Goal: Contribute content: Add original content to the website for others to see

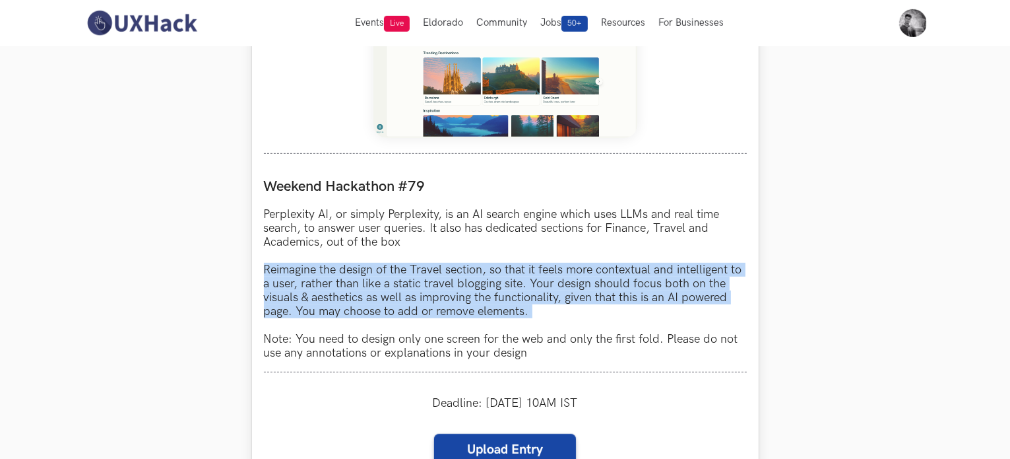
scroll to position [726, 0]
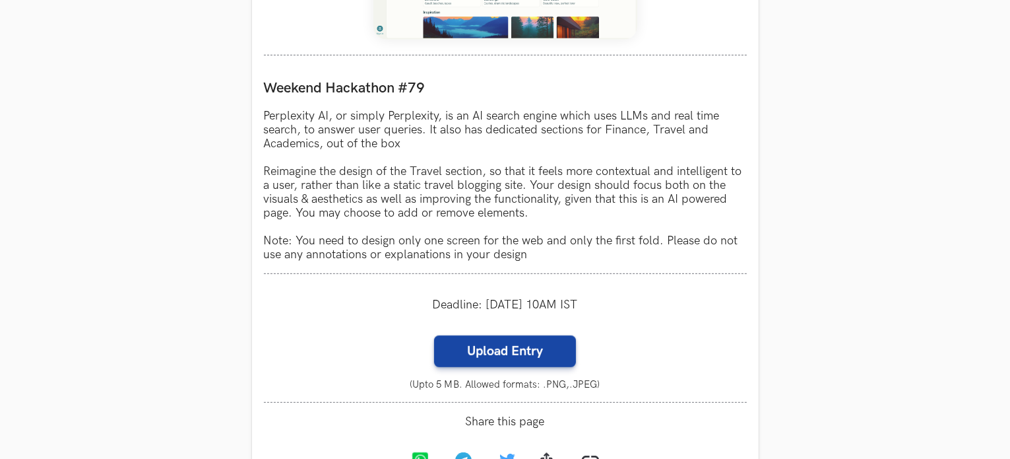
drag, startPoint x: 864, startPoint y: 309, endPoint x: 787, endPoint y: 325, distance: 79.5
click at [863, 309] on section "Weekend Hackathons One screen, one product, one weekend Use your design chops t…" at bounding box center [505, 181] width 1010 height 1722
click at [544, 348] on label "Upload Entry" at bounding box center [505, 351] width 142 height 32
click at [434, 335] on input "Upload Entry" at bounding box center [434, 335] width 1 height 1
type input "C:\fakepath\[PERSON_NAME] Perplexity redesign.png"
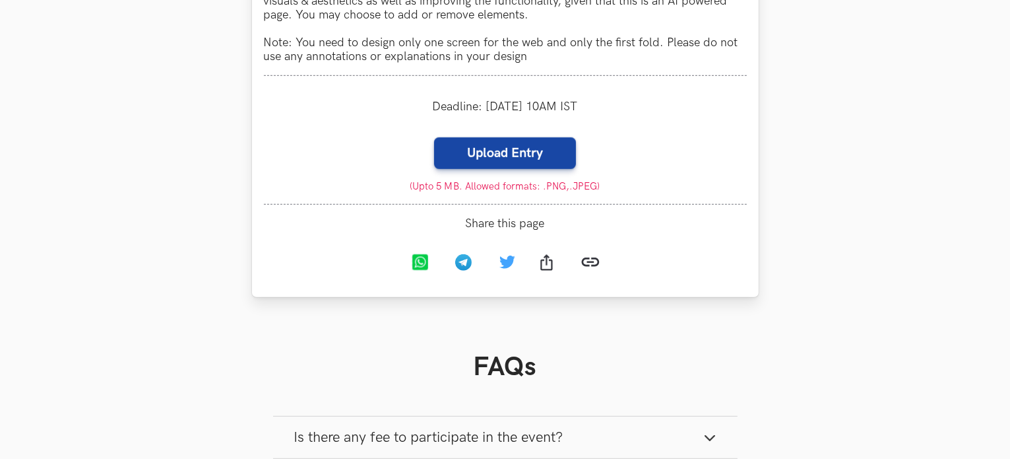
scroll to position [990, 0]
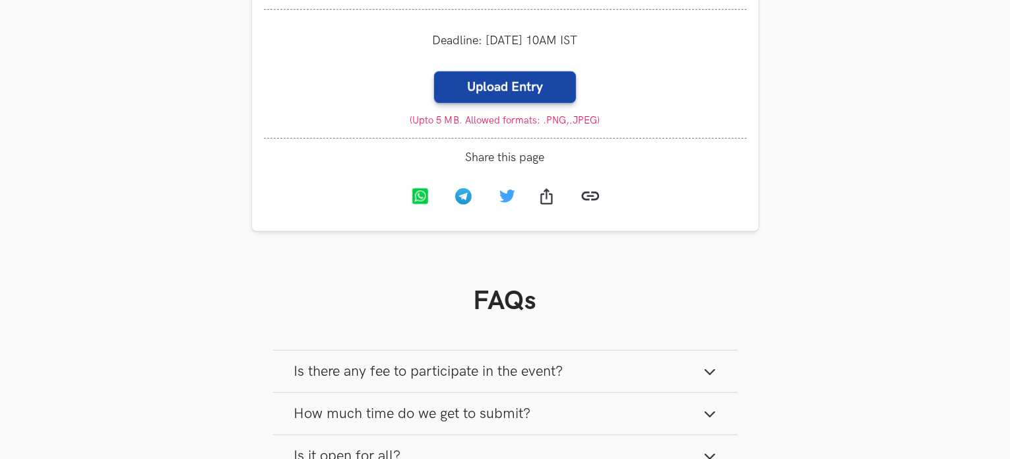
click at [501, 94] on label "Upload Entry" at bounding box center [505, 87] width 142 height 32
click at [434, 71] on input "Upload Entry" at bounding box center [434, 71] width 1 height 1
type input "C:\fakepath\Anudeep Thota Perplexity redesign.png"
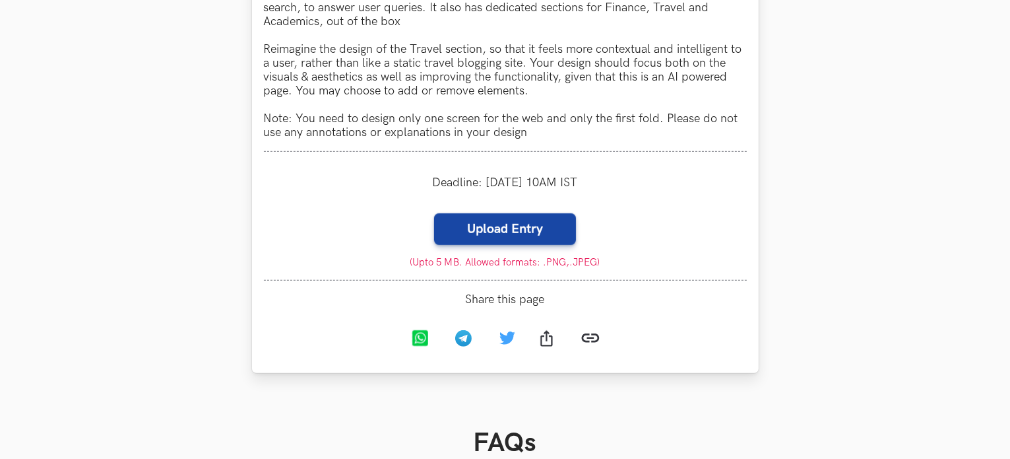
scroll to position [594, 0]
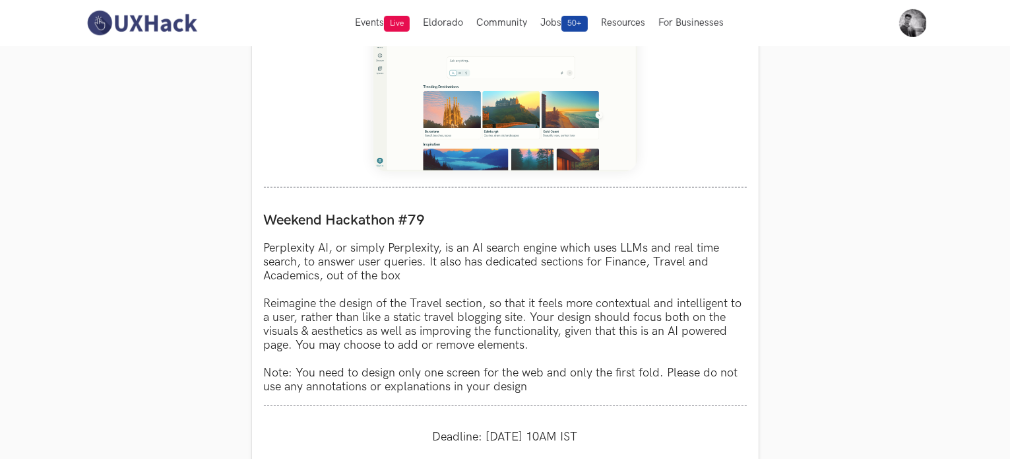
click at [889, 177] on section "Weekend Hackathons One screen, one product, one weekend Use your design chops t…" at bounding box center [505, 313] width 1010 height 1722
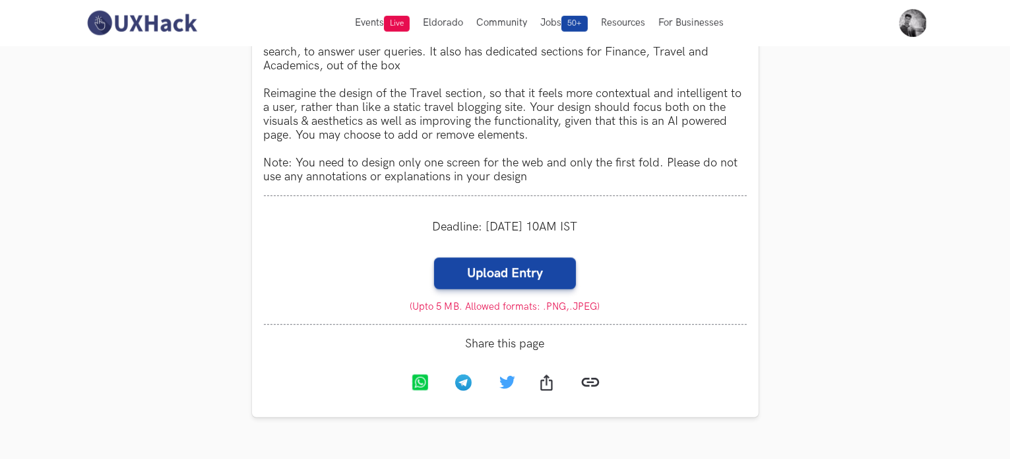
scroll to position [924, 0]
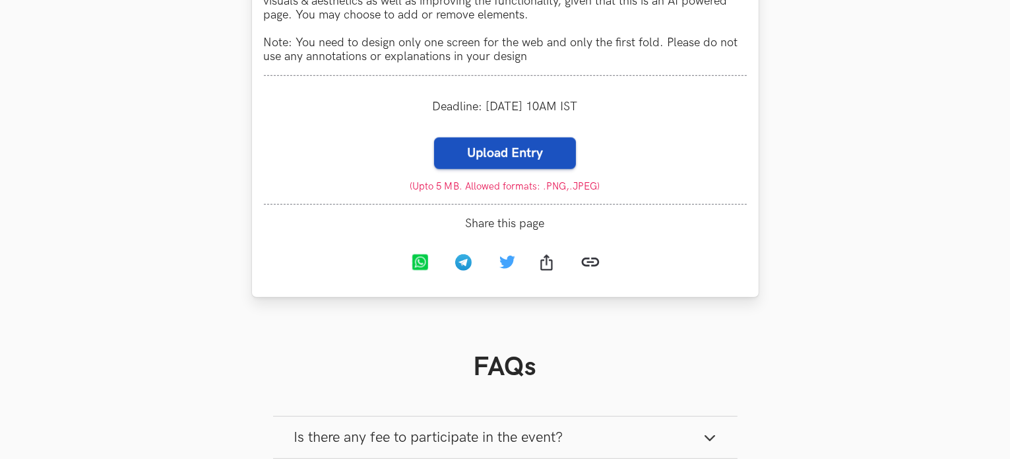
click at [516, 157] on label "Upload Entry" at bounding box center [505, 153] width 142 height 32
click at [434, 137] on input "Upload Entry" at bounding box center [434, 137] width 1 height 1
click at [512, 151] on label "Upload Entry" at bounding box center [505, 153] width 142 height 32
click at [434, 137] on input "Upload Entry" at bounding box center [434, 137] width 1 height 1
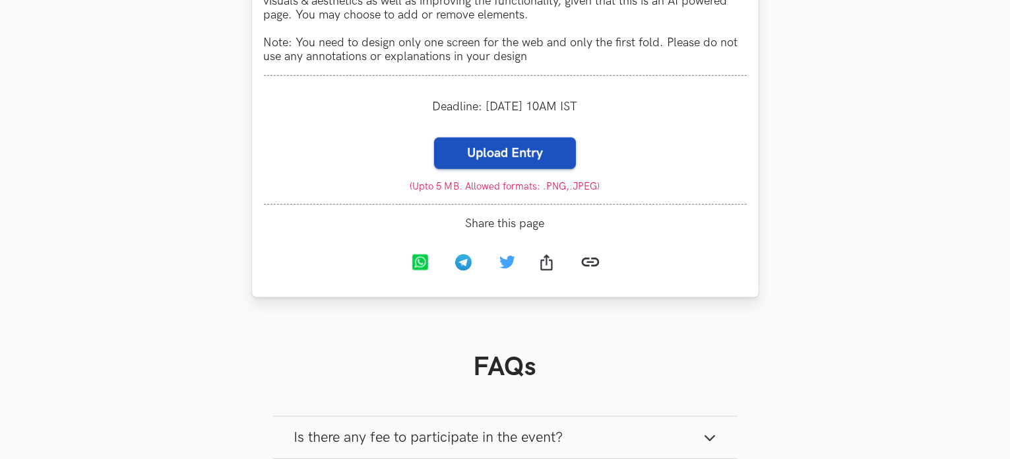
click at [528, 156] on label "Upload Entry" at bounding box center [505, 153] width 142 height 32
click at [434, 137] on input "Upload Entry" at bounding box center [434, 137] width 1 height 1
type input "C:\fakepath\[PERSON_NAME].png"
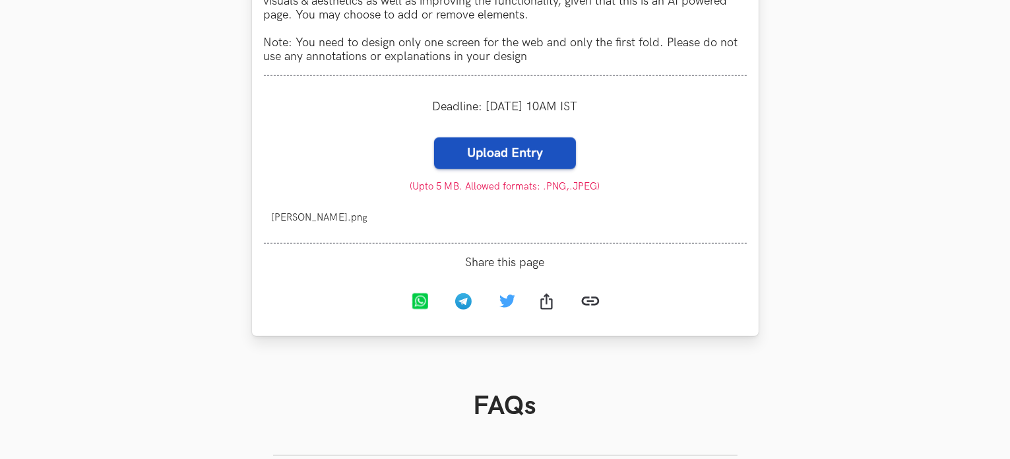
click at [484, 160] on label "Upload Entry" at bounding box center [505, 153] width 142 height 32
click at [434, 137] on input "Upload Entry" at bounding box center [434, 137] width 1 height 1
click at [311, 221] on span "[PERSON_NAME].png" at bounding box center [320, 217] width 96 height 11
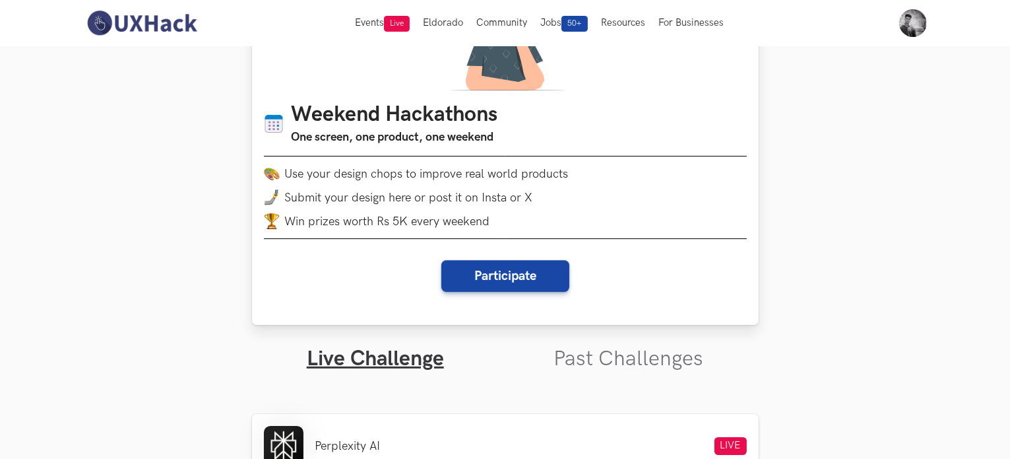
scroll to position [0, 0]
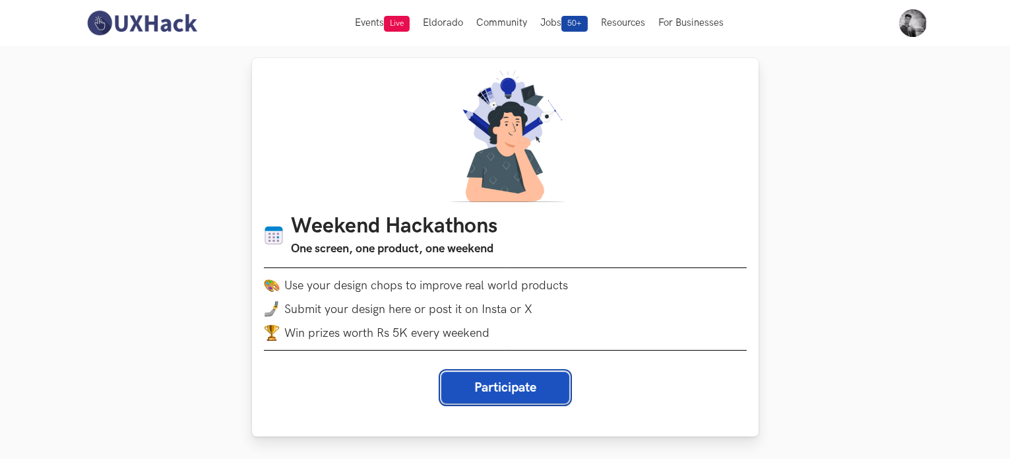
click at [531, 386] on button "Participate" at bounding box center [505, 387] width 128 height 32
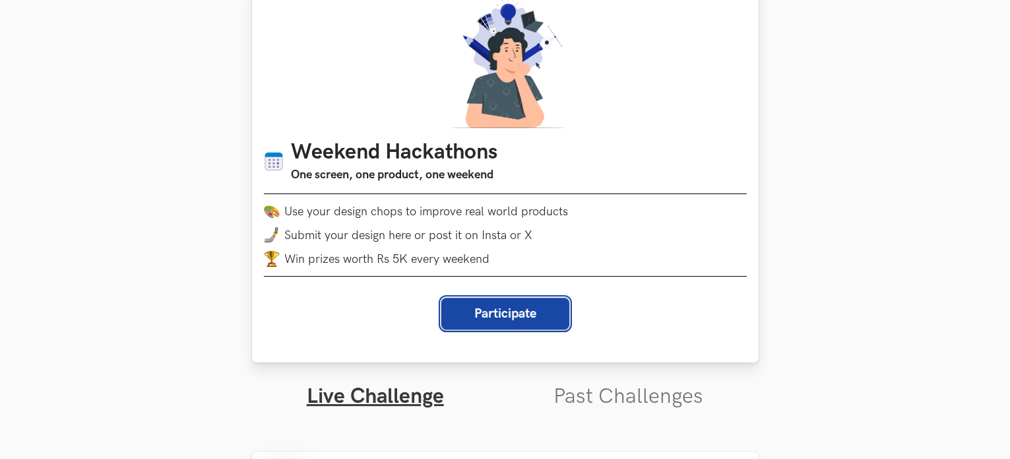
scroll to position [264, 0]
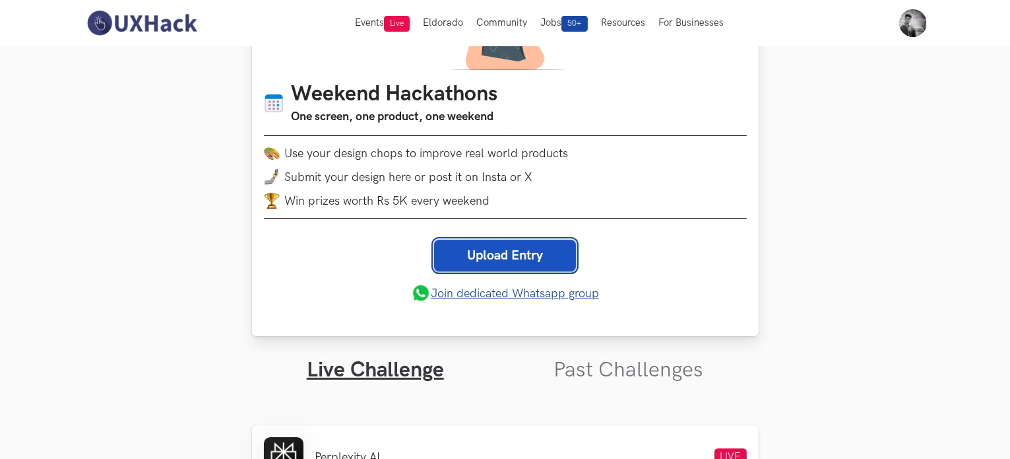
click at [527, 262] on link "Upload Entry" at bounding box center [505, 256] width 142 height 32
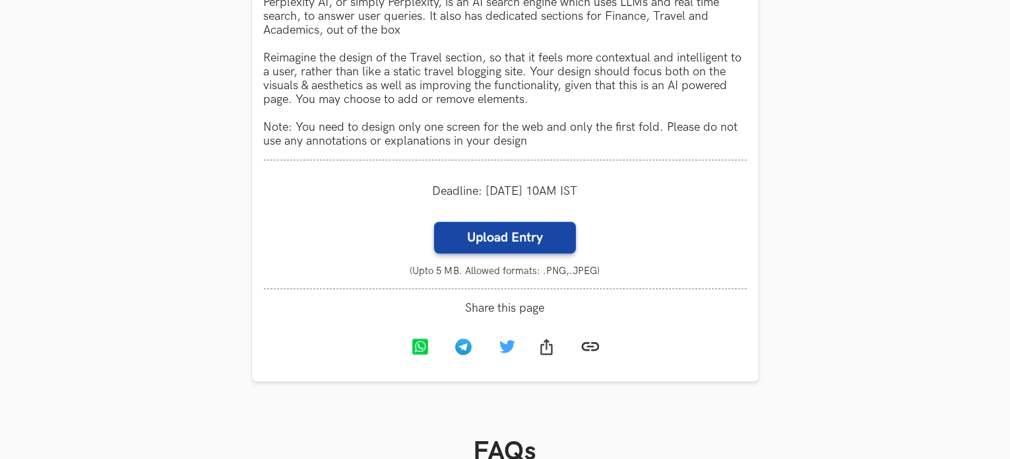
scroll to position [1047, 0]
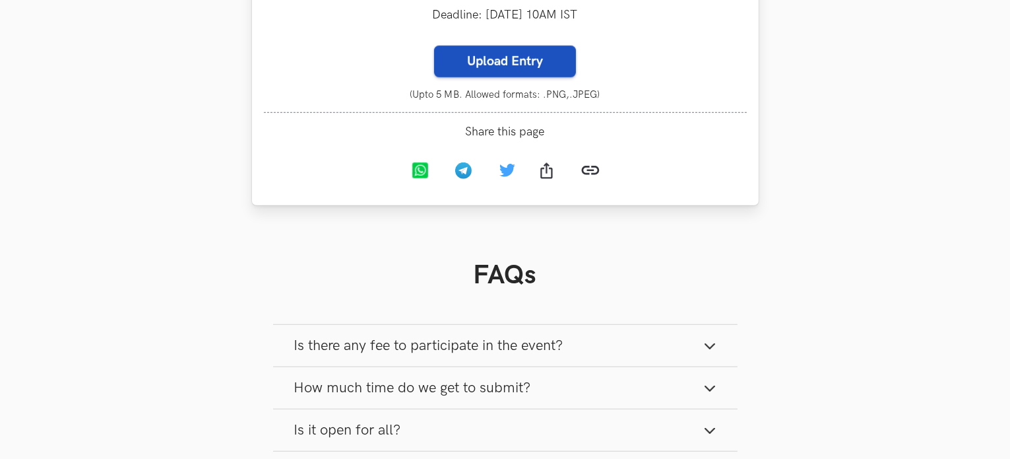
click at [513, 63] on label "Upload Entry" at bounding box center [505, 62] width 142 height 32
click at [434, 46] on input "Upload Entry" at bounding box center [434, 45] width 1 height 1
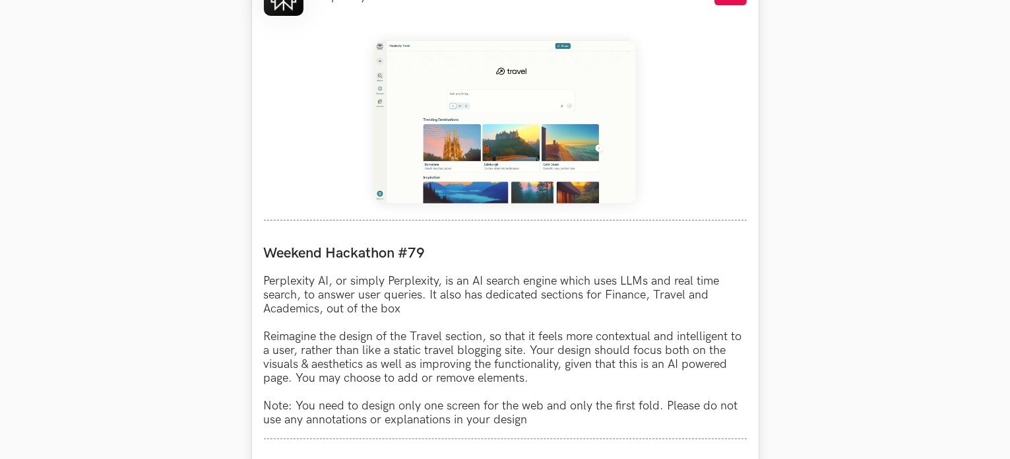
scroll to position [453, 0]
